Goal: Transaction & Acquisition: Purchase product/service

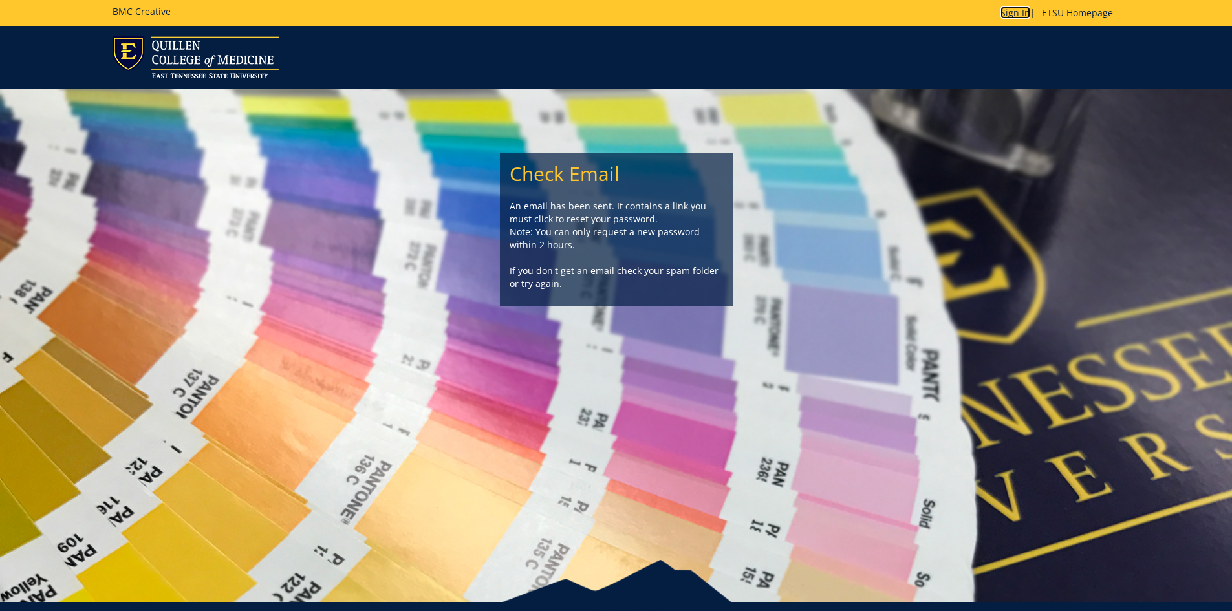
click at [1010, 15] on link "Sign In" at bounding box center [1015, 12] width 30 height 12
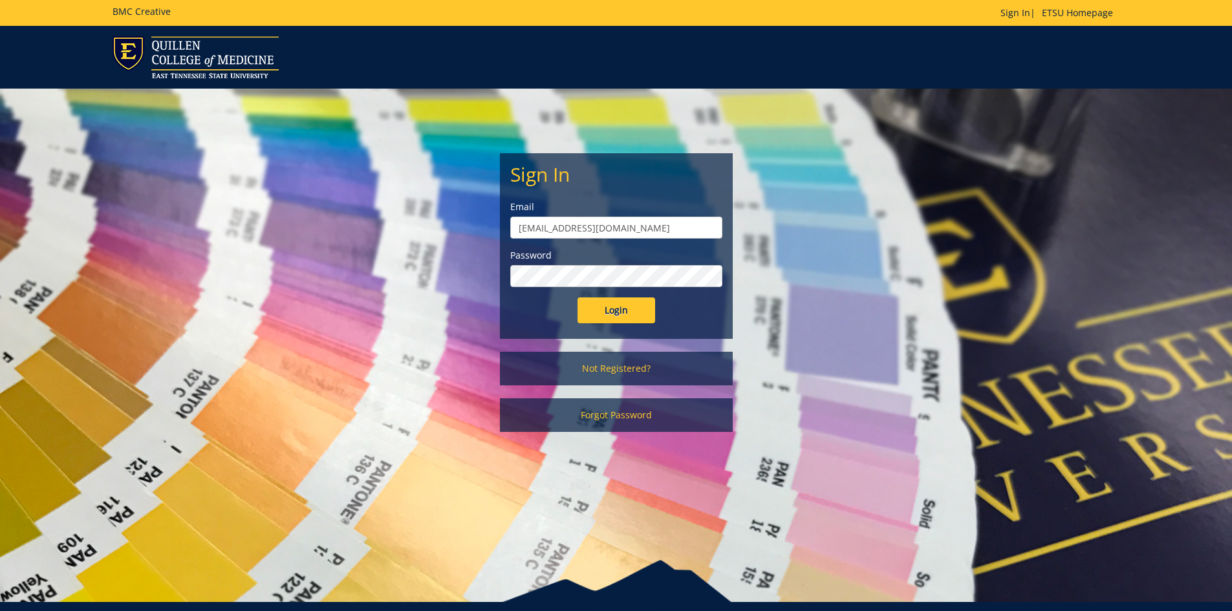
drag, startPoint x: 603, startPoint y: 227, endPoint x: 359, endPoint y: 234, distance: 243.2
click at [359, 234] on div "Sign In Email manuelk@etsu.edu Password Login Not Registered? Forgot Password" at bounding box center [616, 267] width 756 height 356
type input "mitchellkb@etsu.edu"
click at [577, 297] on input "Login" at bounding box center [616, 310] width 78 height 26
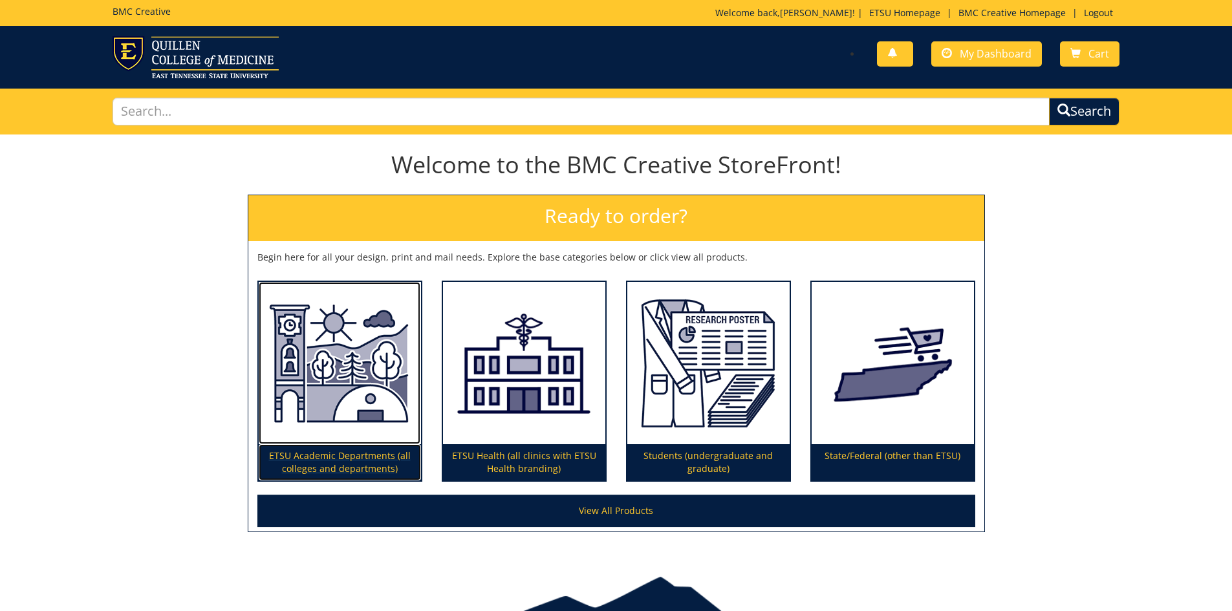
click at [348, 368] on img at bounding box center [340, 363] width 162 height 163
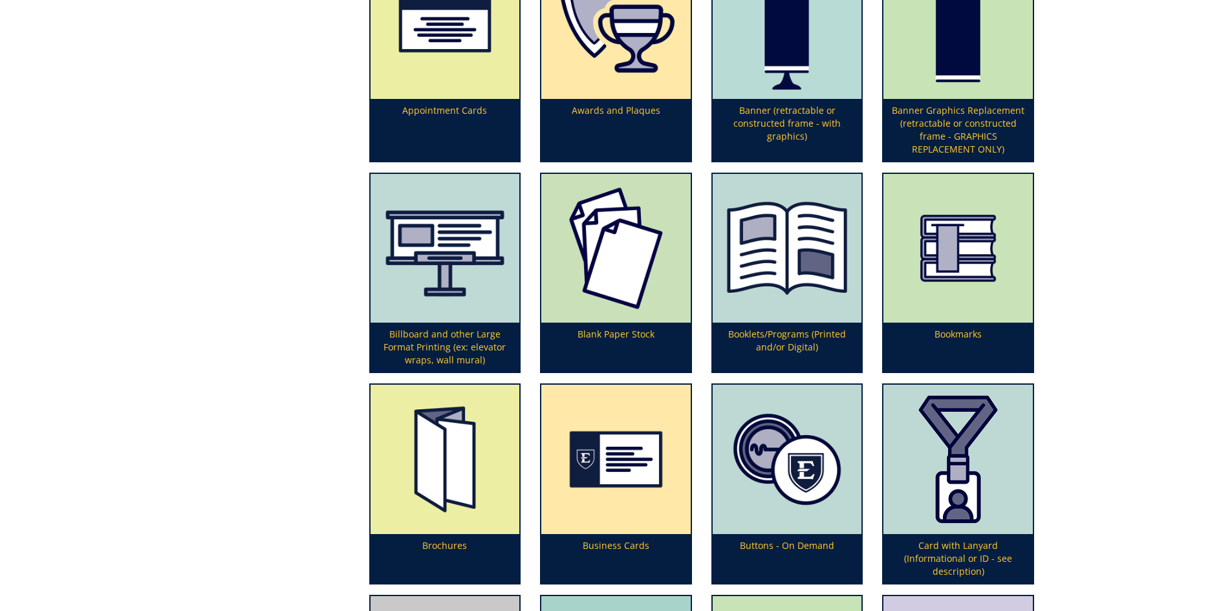
scroll to position [517, 0]
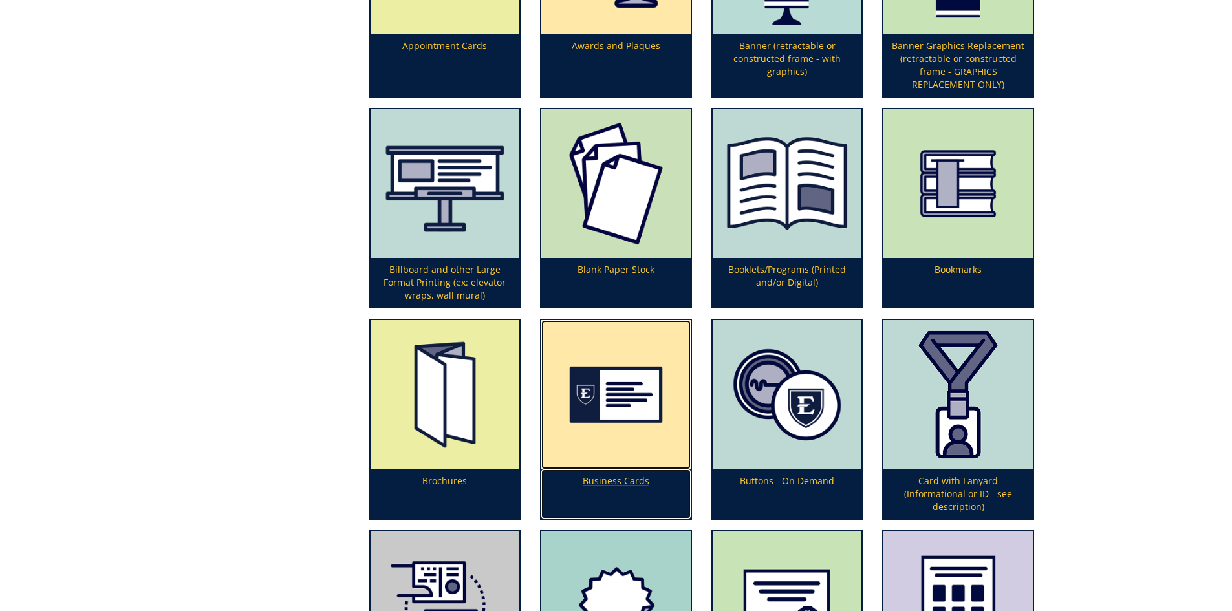
click at [595, 407] on img at bounding box center [615, 394] width 149 height 149
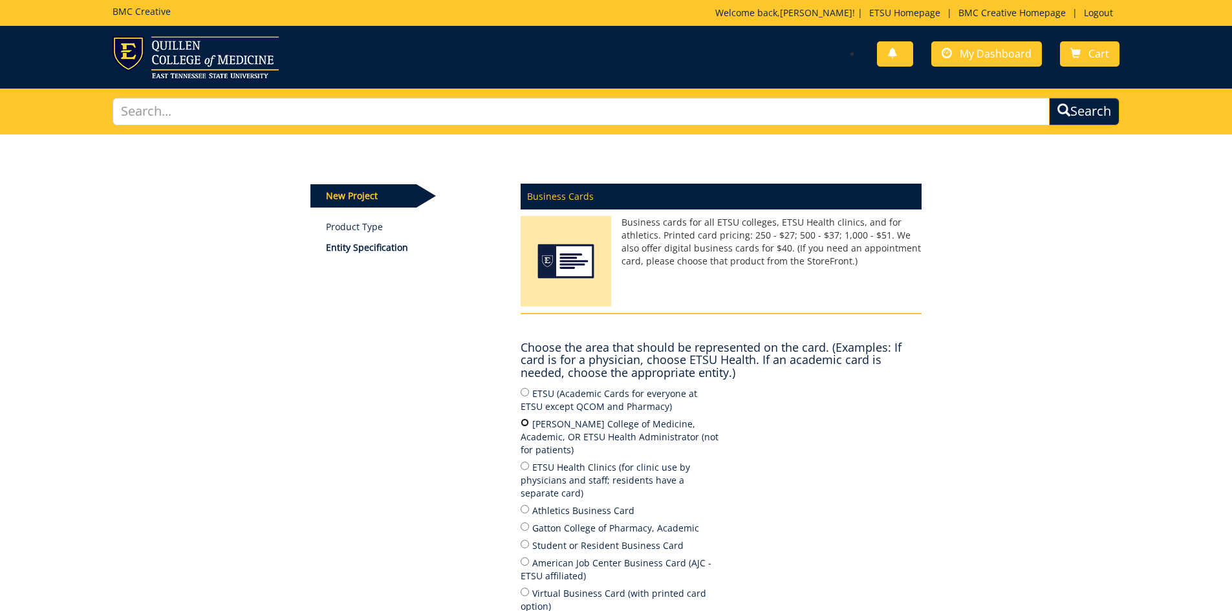
click at [522, 424] on input "[PERSON_NAME] College of Medicine, Academic, OR ETSU Health Administrator (not …" at bounding box center [524, 422] width 8 height 8
radio input "true"
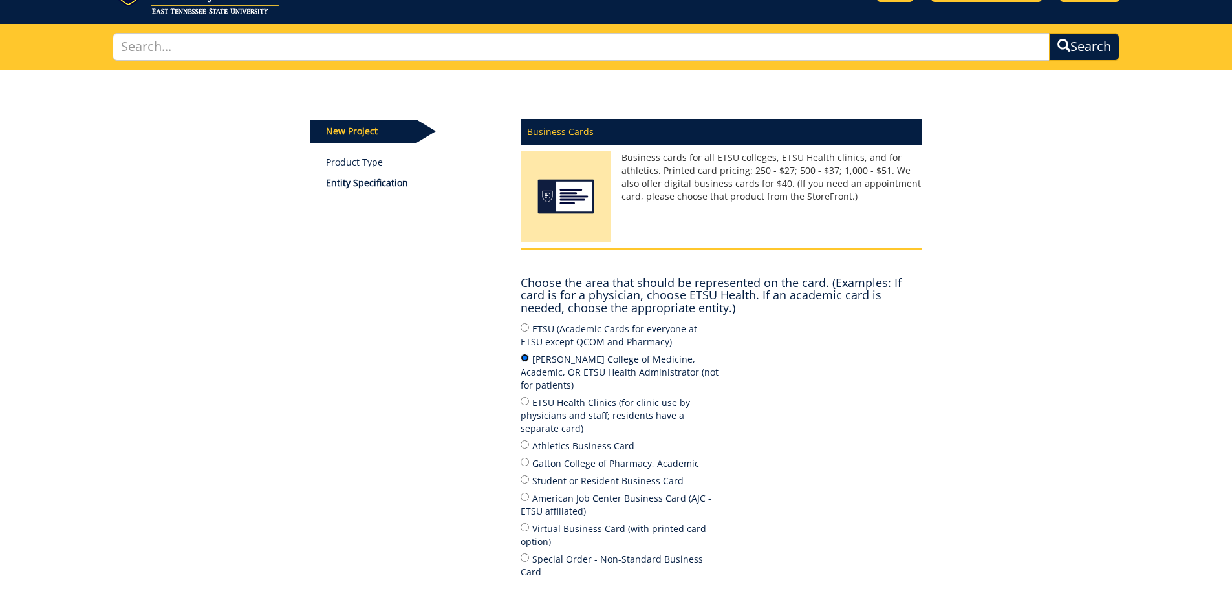
scroll to position [129, 0]
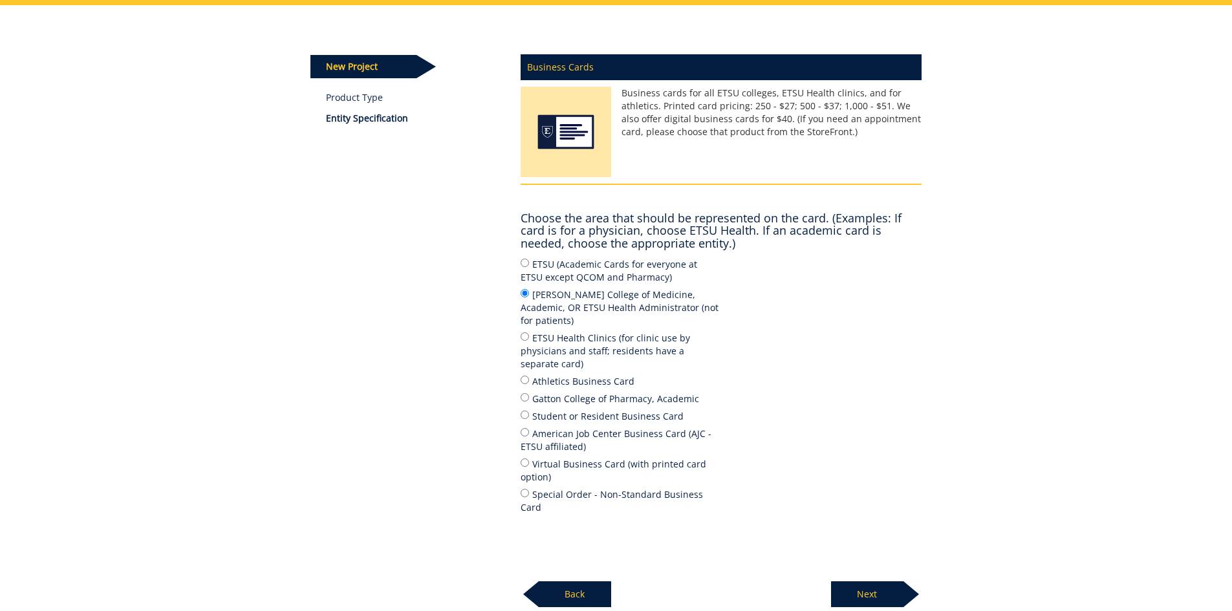
click at [865, 581] on p "Next" at bounding box center [867, 594] width 72 height 26
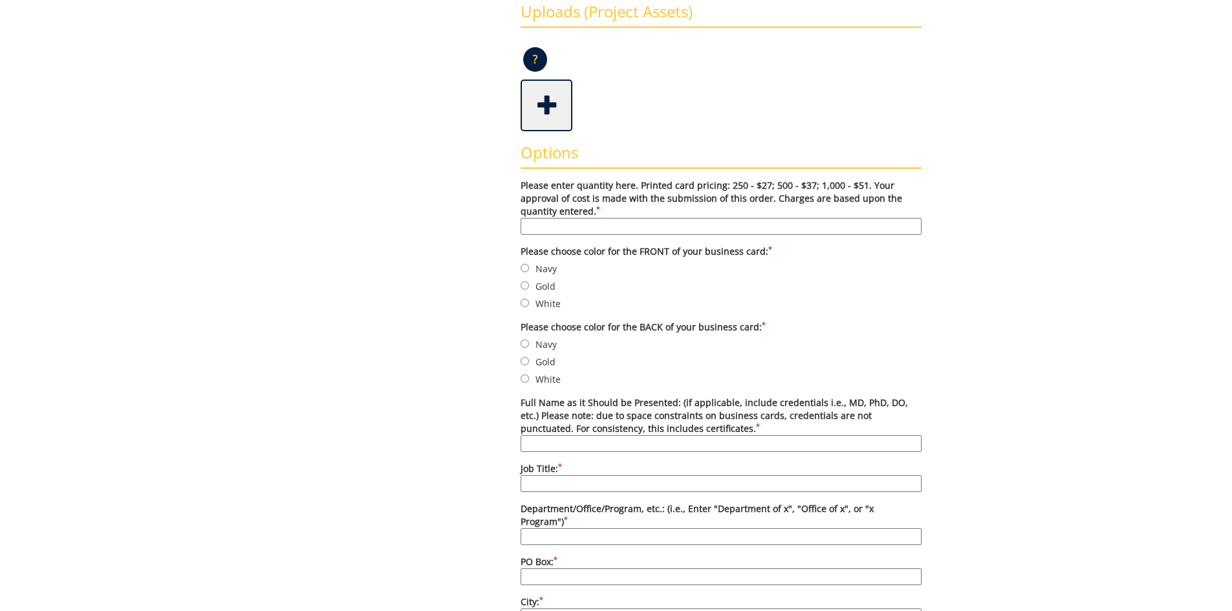
scroll to position [259, 0]
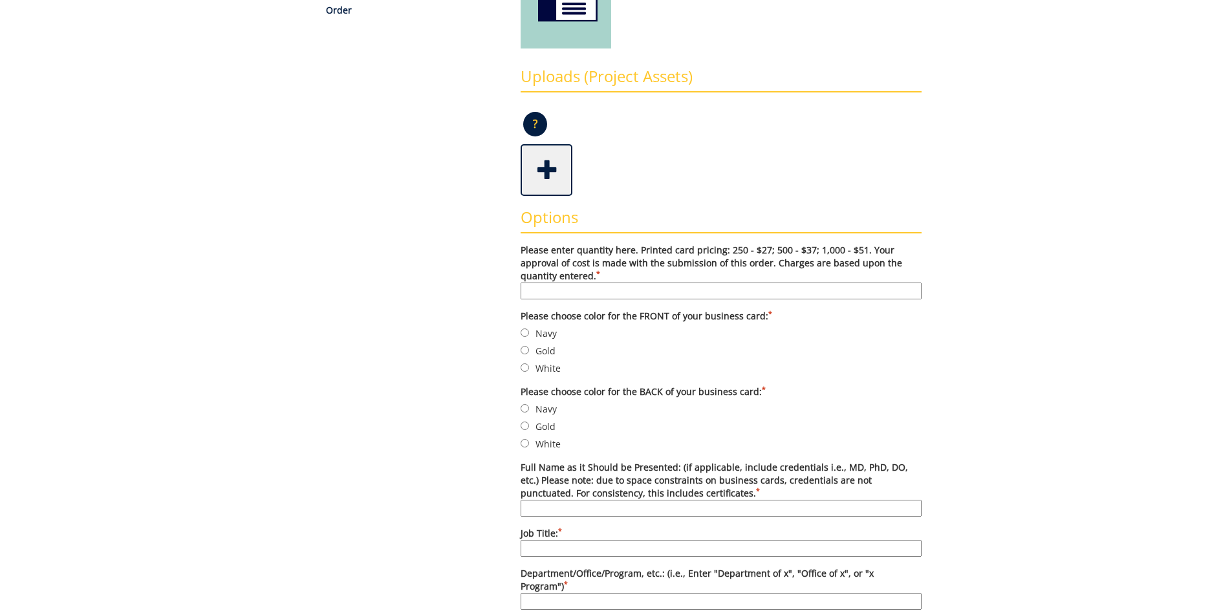
click at [562, 293] on input "Please enter quantity here. Printed card pricing: 250 - $27; 500 - $37; 1,000 -…" at bounding box center [720, 291] width 401 height 17
type input "500"
click at [526, 332] on input "Navy" at bounding box center [524, 332] width 8 height 8
radio input "true"
click at [521, 423] on input "Gold" at bounding box center [524, 425] width 8 height 8
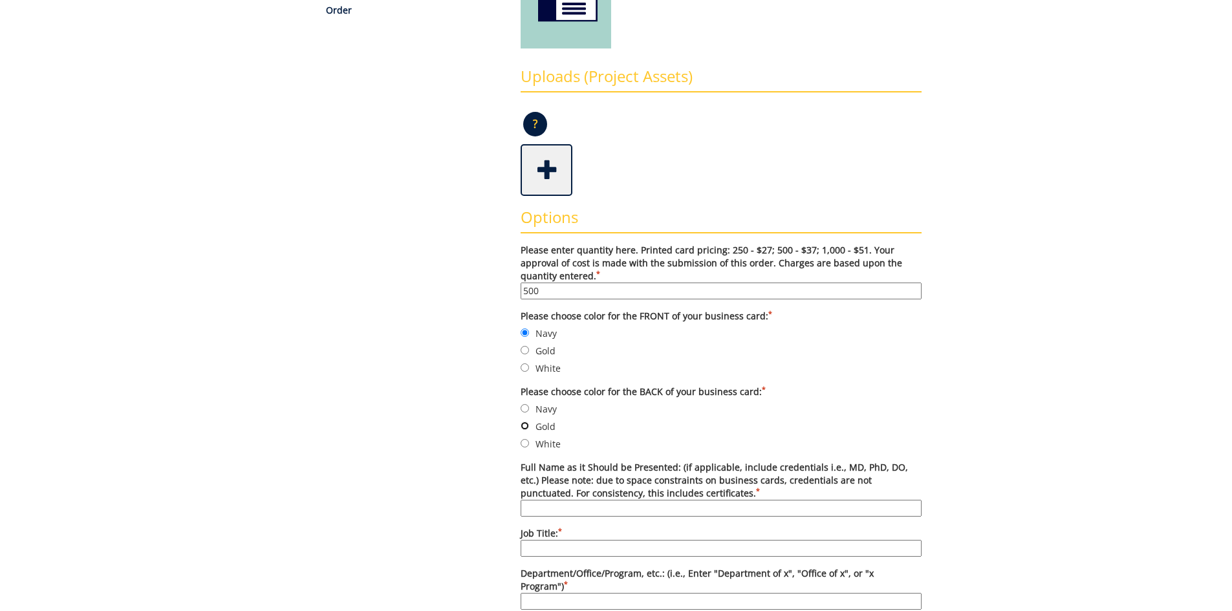
radio input "true"
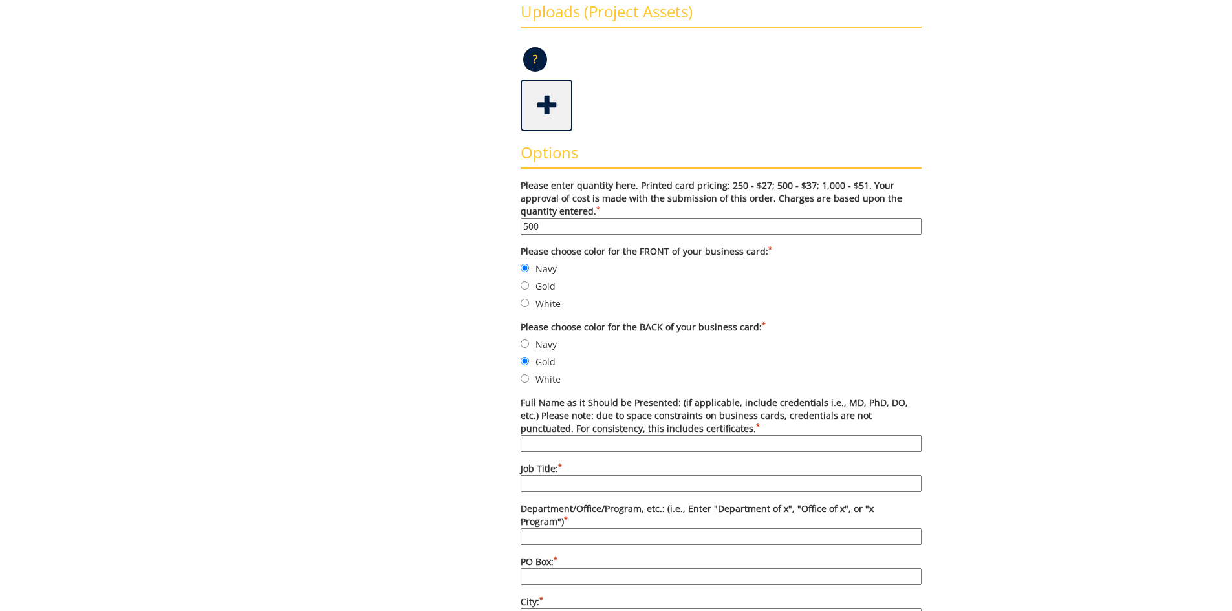
click at [592, 450] on input "Full Name as it Should be Presented: (if applicable, include credentials i.e., …" at bounding box center [720, 443] width 401 height 17
type input "[PERSON_NAME], Ed.D, MPH"
click at [558, 480] on input "Job Title: *" at bounding box center [720, 483] width 401 height 17
type input "Director"
click at [583, 530] on input "Department/Office/Program, etc.: (i.e., Enter "Department of x", "Office of x",…" at bounding box center [720, 536] width 401 height 17
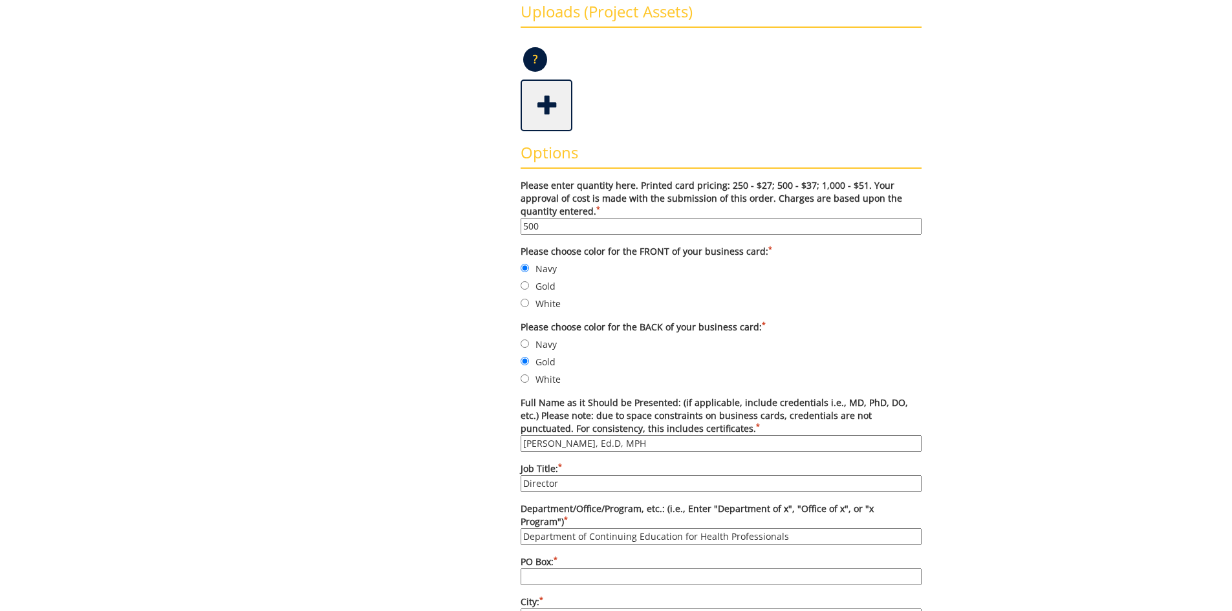
scroll to position [388, 0]
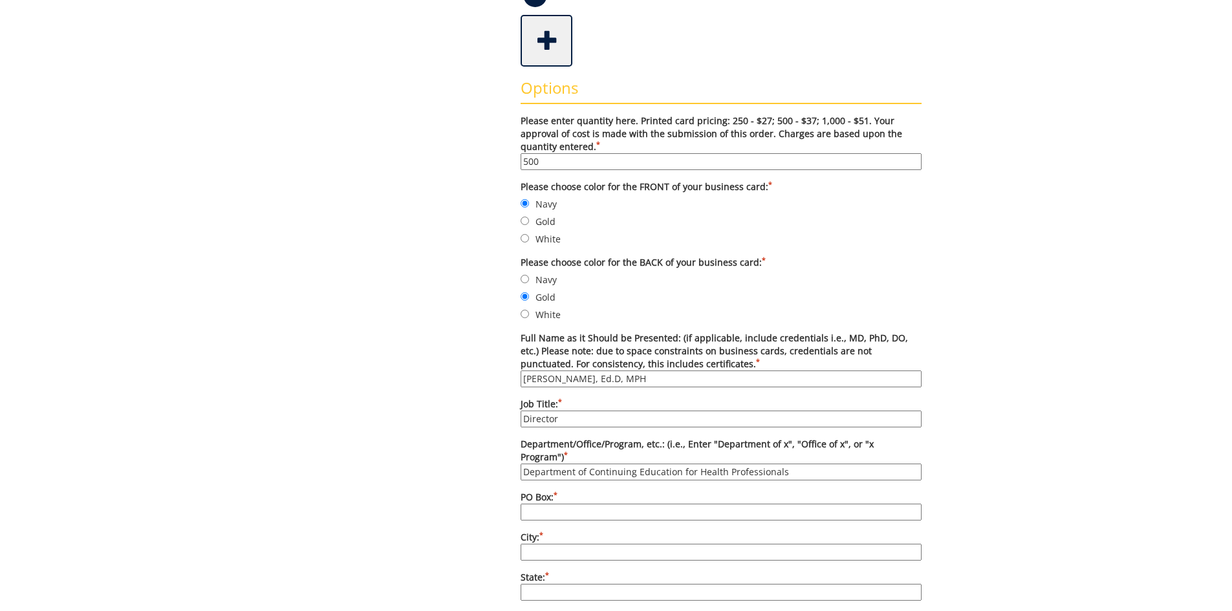
type input "Department of Continuing Education for Health Professionals"
click at [566, 504] on input "PO Box: *" at bounding box center [720, 512] width 401 height 17
type input "70572"
click at [562, 544] on input "City: *" at bounding box center [720, 552] width 401 height 17
type input "[GEOGRAPHIC_DATA]"
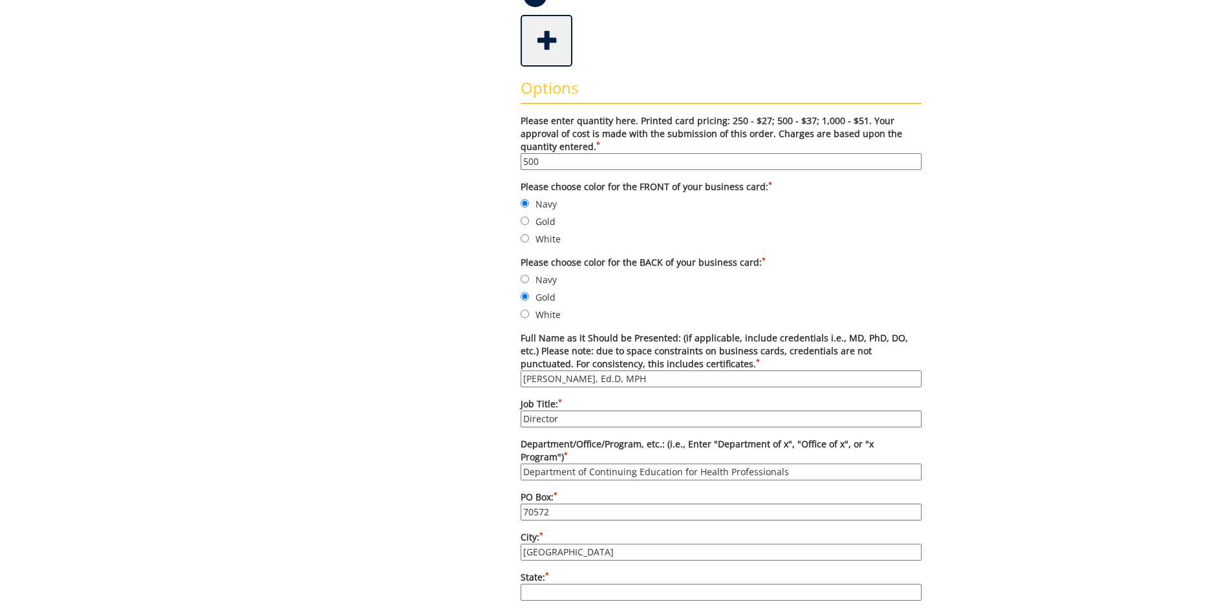
type input "TN"
type input "37614"
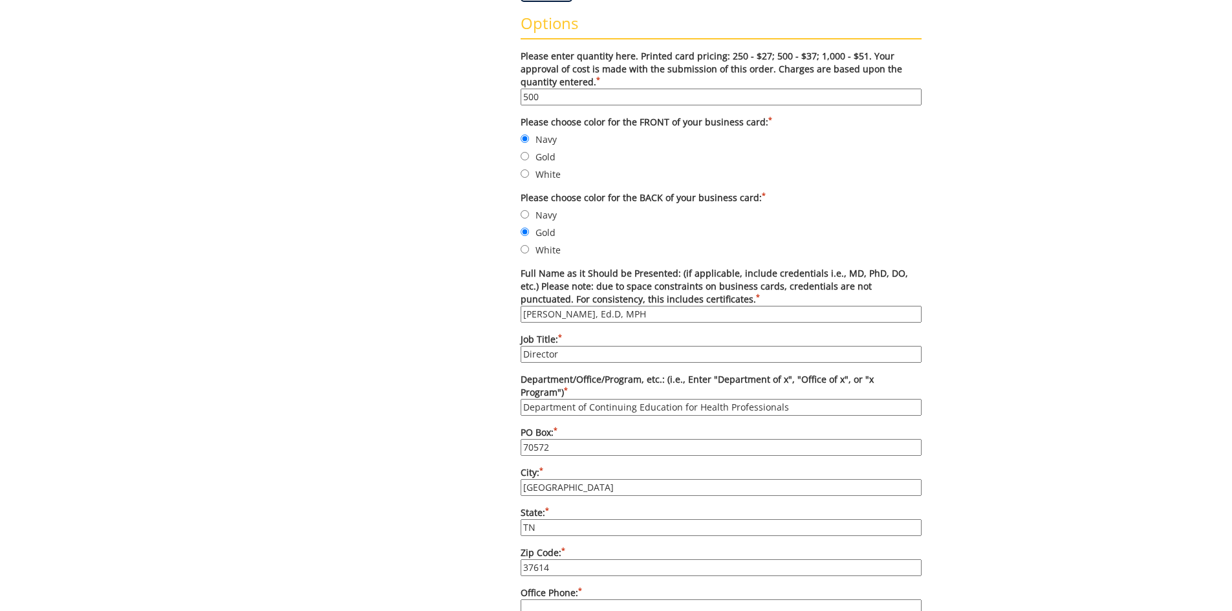
scroll to position [646, 0]
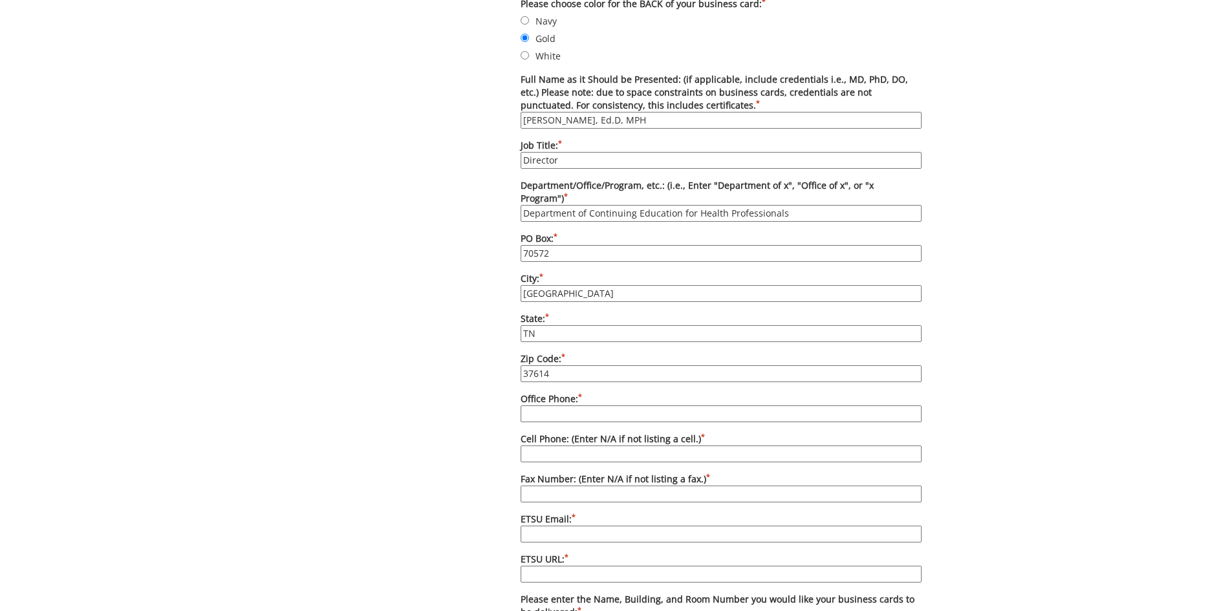
click at [601, 405] on input "Office Phone: *" at bounding box center [720, 413] width 401 height 17
type input "423.439.8088"
click at [599, 445] on input "Cell Phone: (Enter N/A if not listing a cell.) *" at bounding box center [720, 453] width 401 height 17
type input "N/A"
click at [588, 473] on label "Fax Number: (Enter N/A if not listing a fax.) *" at bounding box center [720, 488] width 401 height 30
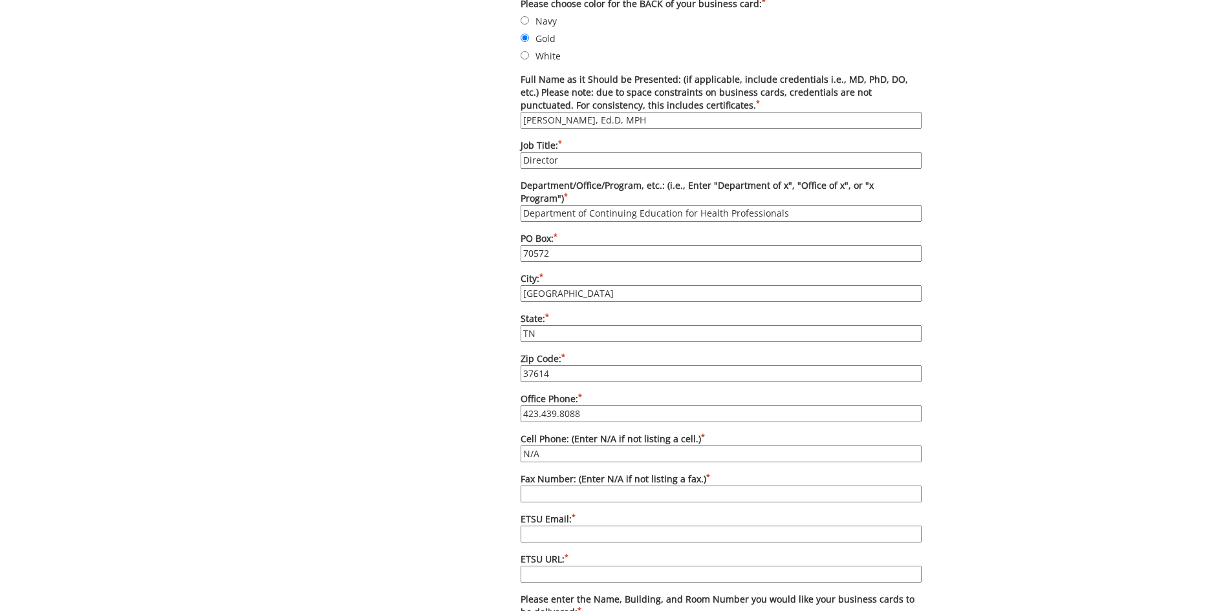
click at [588, 485] on input "Fax Number: (Enter N/A if not listing a fax.) *" at bounding box center [720, 493] width 401 height 17
type input "n"
type input "N/A"
click at [538, 526] on input "ETSU Email: *" at bounding box center [720, 534] width 401 height 17
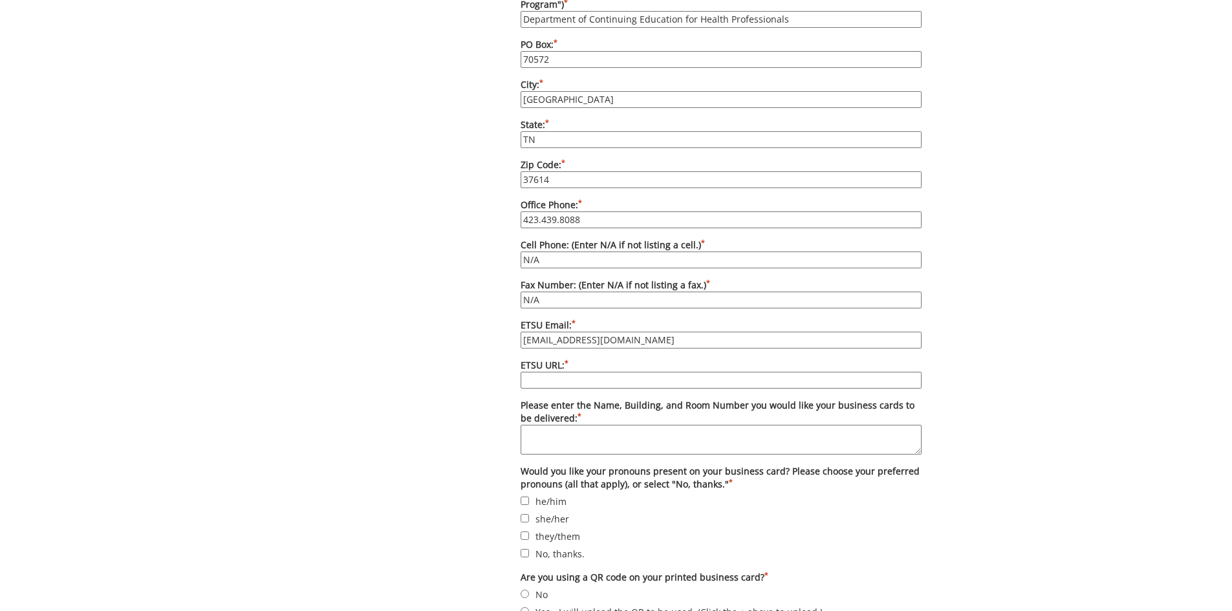
type input "[EMAIL_ADDRESS][DOMAIN_NAME]"
click at [576, 372] on input "ETSU URL: *" at bounding box center [720, 380] width 401 height 17
type input "[DOMAIN_NAME][URL]"
click at [603, 429] on textarea "Please enter the Name, Building, and Room Number you would like your business c…" at bounding box center [720, 440] width 401 height 30
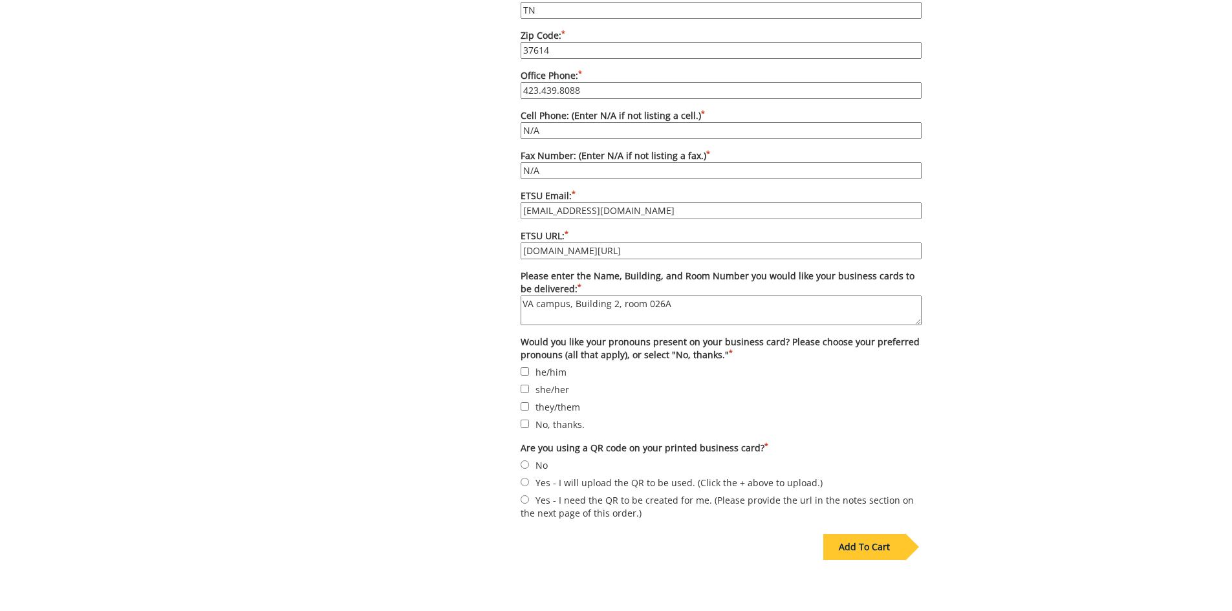
type textarea "VA campus, Building 2, room 026A"
click at [523, 420] on input "No, thanks." at bounding box center [524, 424] width 8 height 8
checkbox input "true"
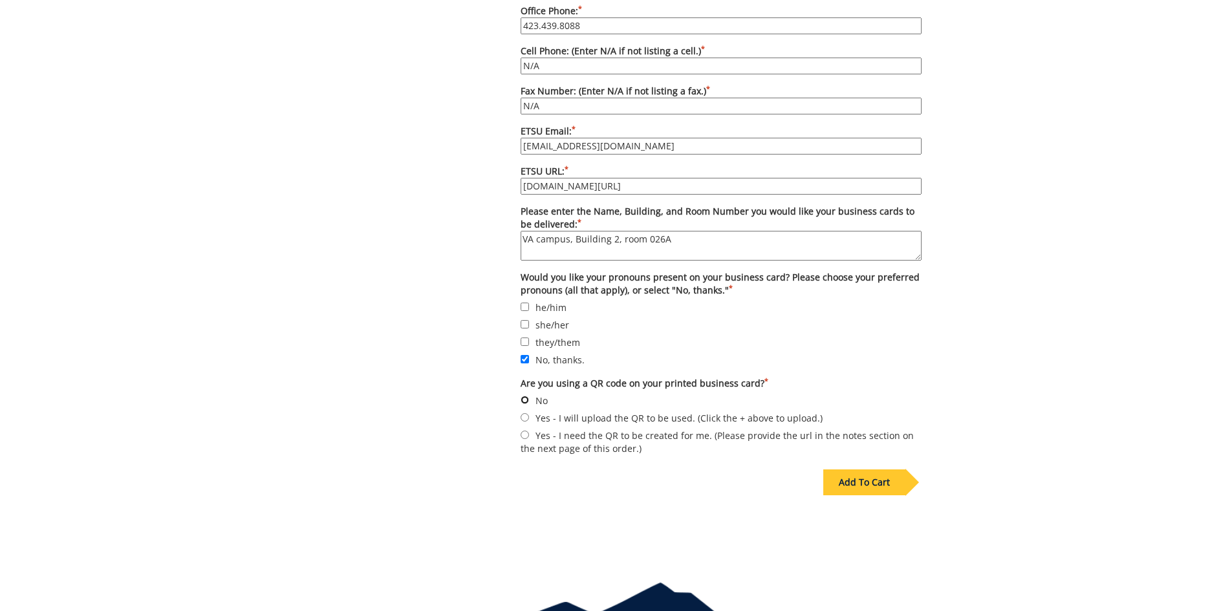
click at [524, 396] on input "No" at bounding box center [524, 400] width 8 height 8
radio input "true"
click at [869, 469] on div "Add To Cart" at bounding box center [864, 482] width 82 height 26
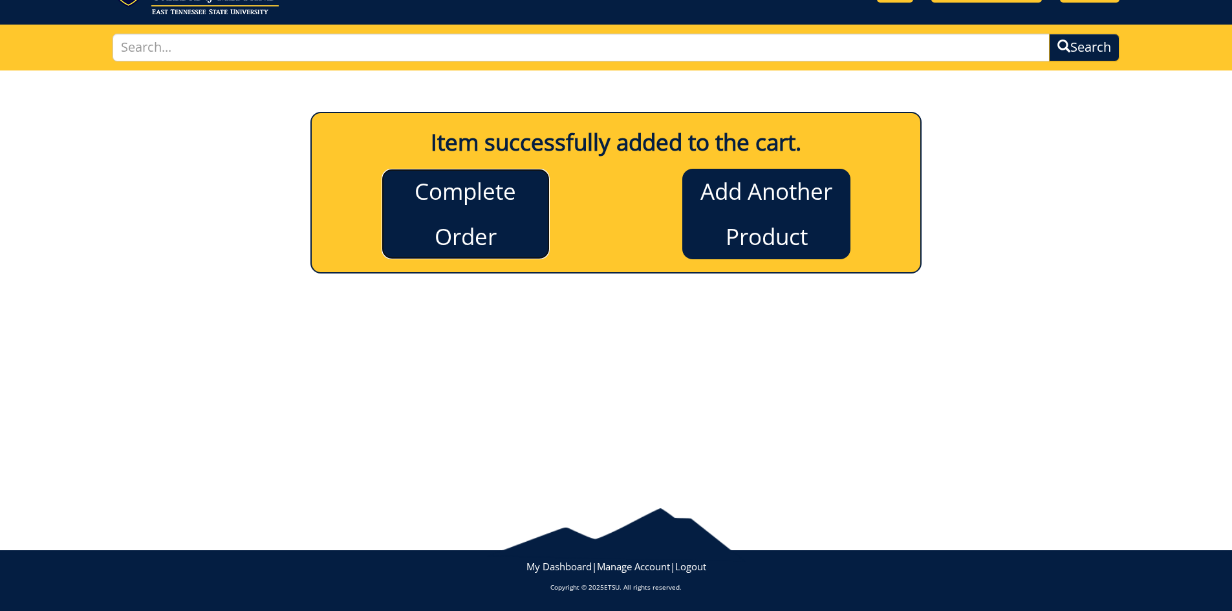
click at [414, 211] on link "Complete Order" at bounding box center [465, 214] width 168 height 91
